Goal: Information Seeking & Learning: Learn about a topic

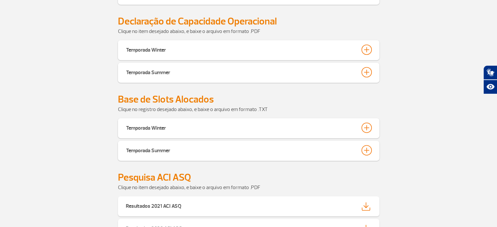
scroll to position [375, 0]
click at [164, 155] on div "Temporada Summer" at bounding box center [249, 151] width 262 height 20
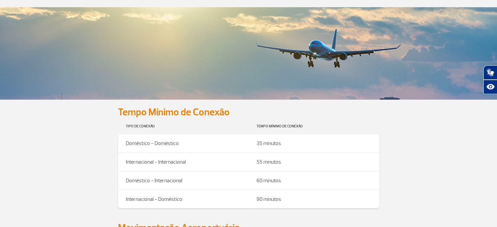
scroll to position [0, 0]
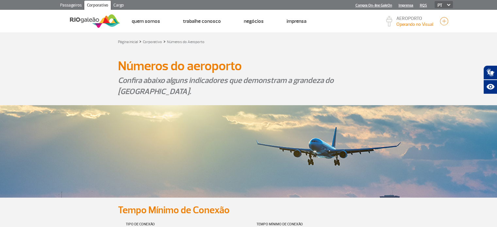
click at [443, 5] on select "PT ENG ESP" at bounding box center [444, 4] width 18 height 7
select select "en"
click at [435, 1] on select "PT ENG ESP" at bounding box center [444, 4] width 18 height 7
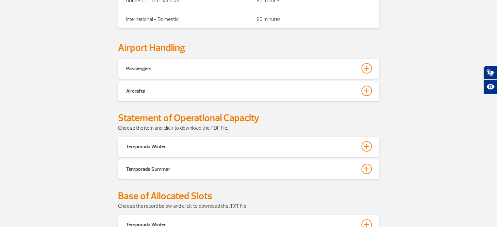
scroll to position [279, 0]
click at [198, 163] on button "Temporada Summer" at bounding box center [249, 168] width 246 height 11
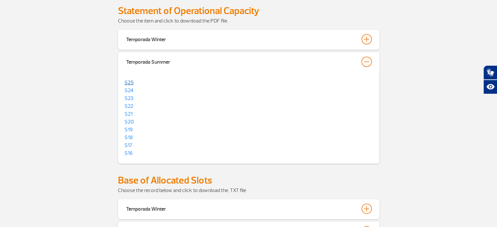
scroll to position [422, 0]
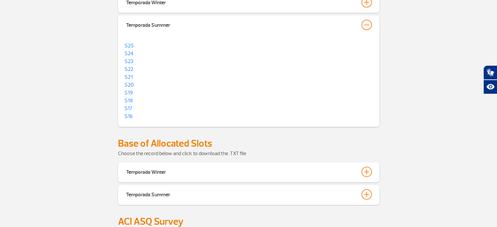
click at [131, 185] on div "Temporada Summer" at bounding box center [249, 195] width 262 height 20
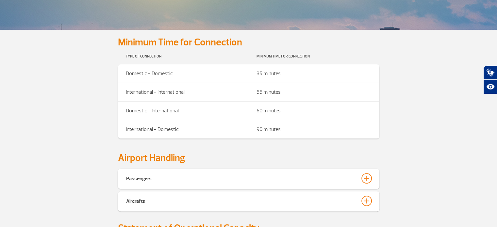
scroll to position [0, 0]
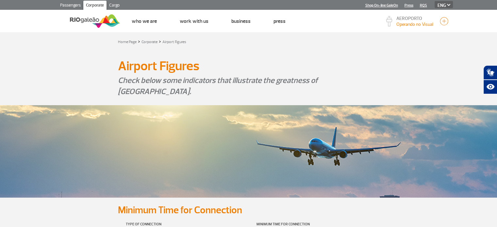
click at [449, 3] on select "PT ENG ESP" at bounding box center [444, 4] width 18 height 7
select select "es"
click at [435, 1] on select "PT ENG ESP" at bounding box center [444, 4] width 18 height 7
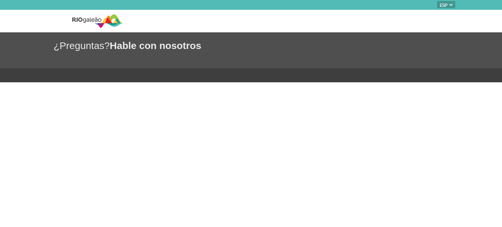
select select "es"
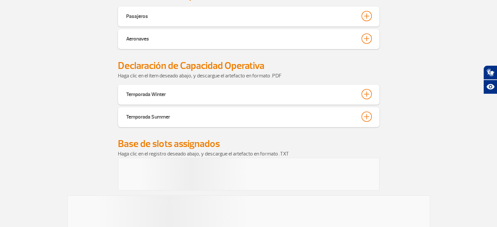
scroll to position [333, 0]
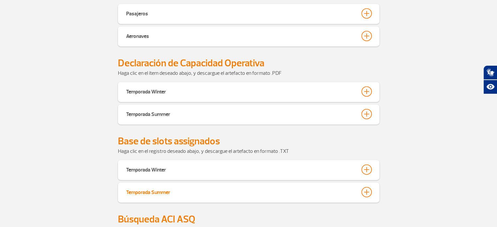
click at [169, 187] on button "Temporada Summer" at bounding box center [249, 192] width 246 height 11
